Goal: Task Accomplishment & Management: Manage account settings

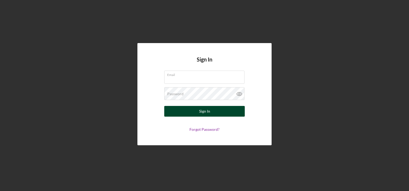
type input "[EMAIL_ADDRESS][DOMAIN_NAME]"
click at [202, 112] on div "Sign In" at bounding box center [204, 111] width 11 height 11
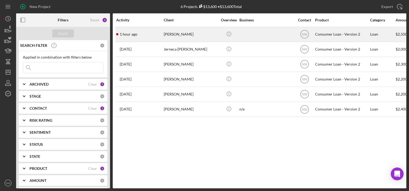
click at [178, 36] on div "[PERSON_NAME]" at bounding box center [191, 34] width 54 height 14
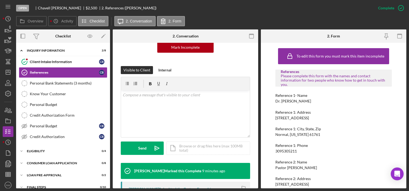
scroll to position [144, 0]
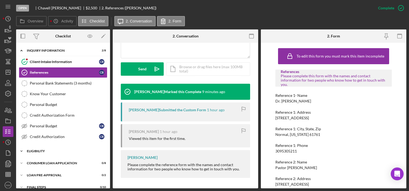
drag, startPoint x: 21, startPoint y: 149, endPoint x: 29, endPoint y: 149, distance: 7.5
click at [21, 149] on icon "Icon/Expander" at bounding box center [21, 151] width 11 height 11
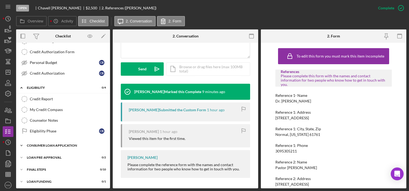
click at [21, 144] on icon "Icon/Expander" at bounding box center [21, 145] width 11 height 11
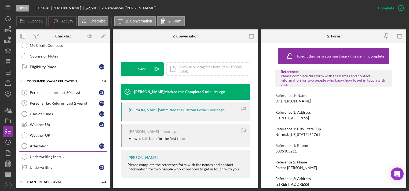
scroll to position [151, 0]
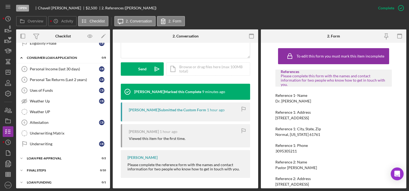
drag, startPoint x: 23, startPoint y: 154, endPoint x: 58, endPoint y: 149, distance: 36.0
click at [23, 154] on icon "Icon/Expander" at bounding box center [21, 158] width 11 height 11
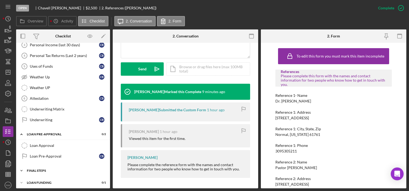
drag, startPoint x: 23, startPoint y: 167, endPoint x: 25, endPoint y: 165, distance: 3.3
click at [24, 166] on icon "Icon/Expander" at bounding box center [21, 171] width 11 height 11
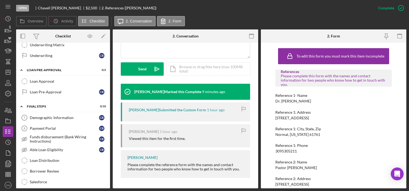
scroll to position [285, 0]
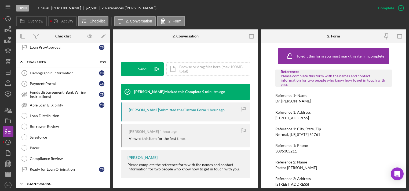
click at [21, 179] on icon "Icon/Expander" at bounding box center [21, 184] width 11 height 11
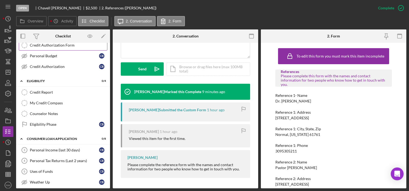
scroll to position [6, 0]
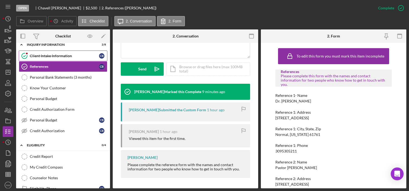
click at [66, 53] on link "Client Intake Information Client Intake Information C B" at bounding box center [63, 56] width 88 height 11
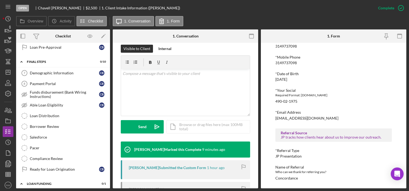
scroll to position [298, 0]
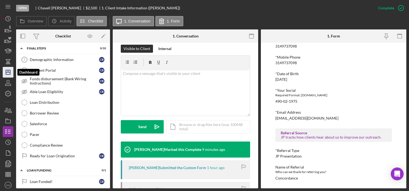
click at [7, 73] on icon "Icon/Dashboard" at bounding box center [7, 72] width 13 height 13
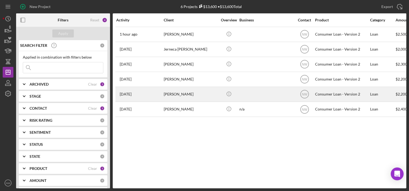
click at [186, 93] on div "[PERSON_NAME]" at bounding box center [191, 94] width 54 height 14
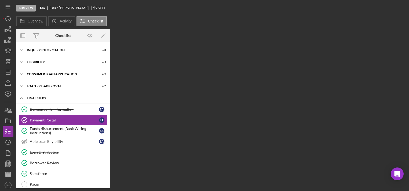
scroll to position [5, 0]
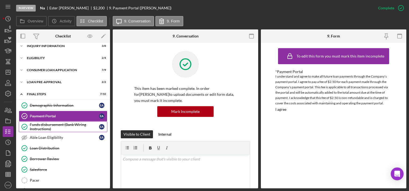
click at [38, 125] on div "Funds disbursement (Bank Wiring Instructions)" at bounding box center [64, 127] width 69 height 9
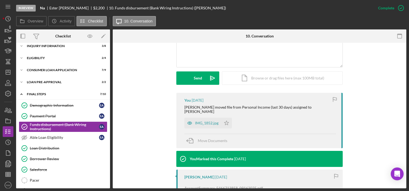
scroll to position [193, 0]
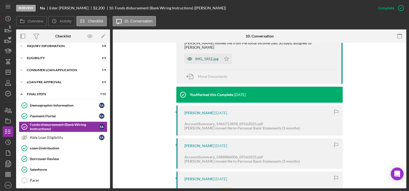
click at [196, 57] on div "IMG_1852.jpg" at bounding box center [206, 59] width 23 height 4
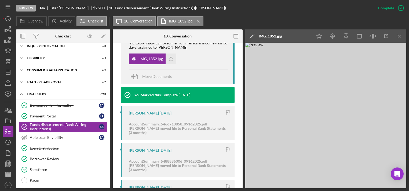
scroll to position [263, 0]
